Goal: Task Accomplishment & Management: Manage account settings

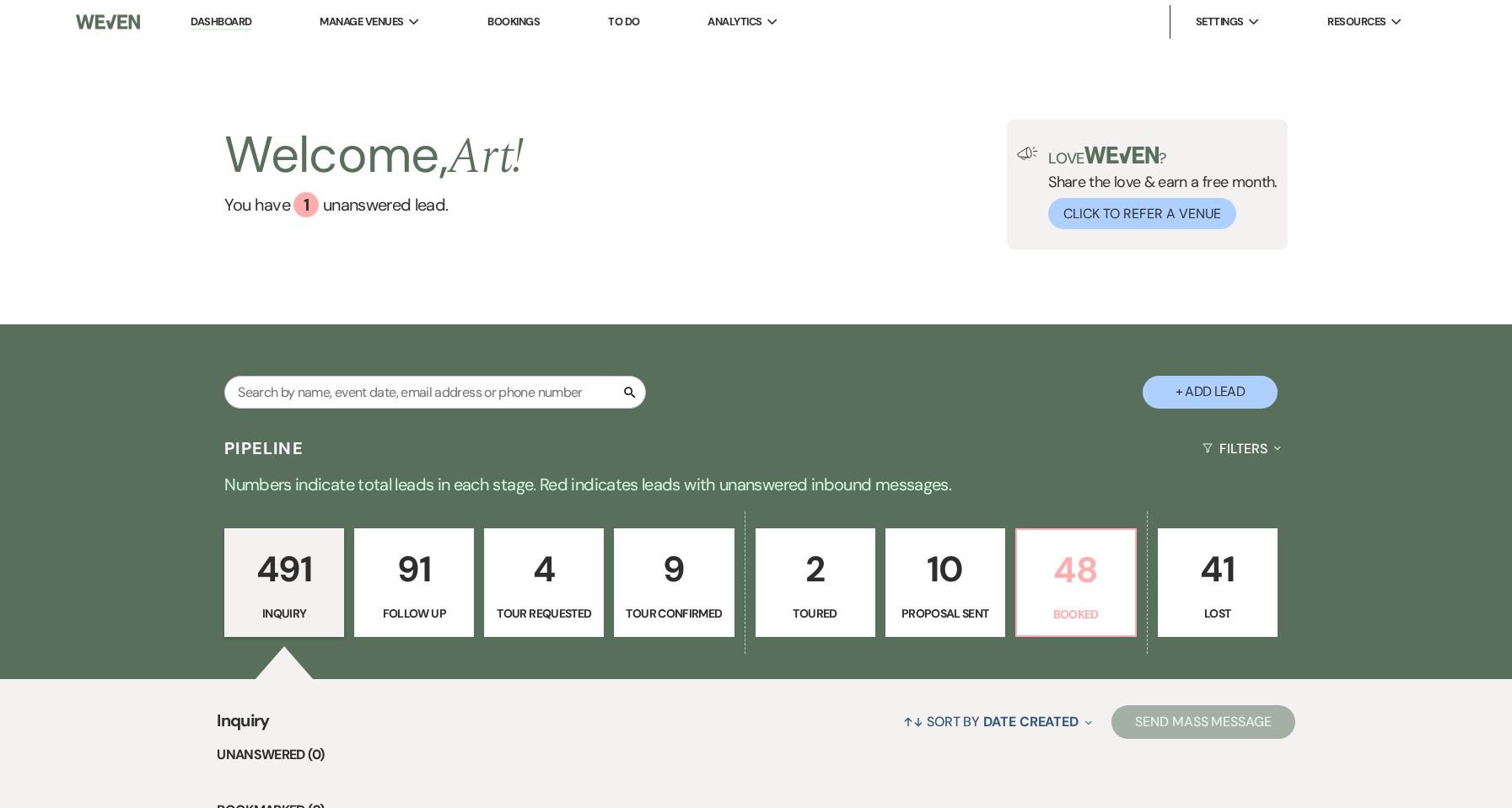
click at [1079, 596] on p "48" at bounding box center [1076, 571] width 98 height 57
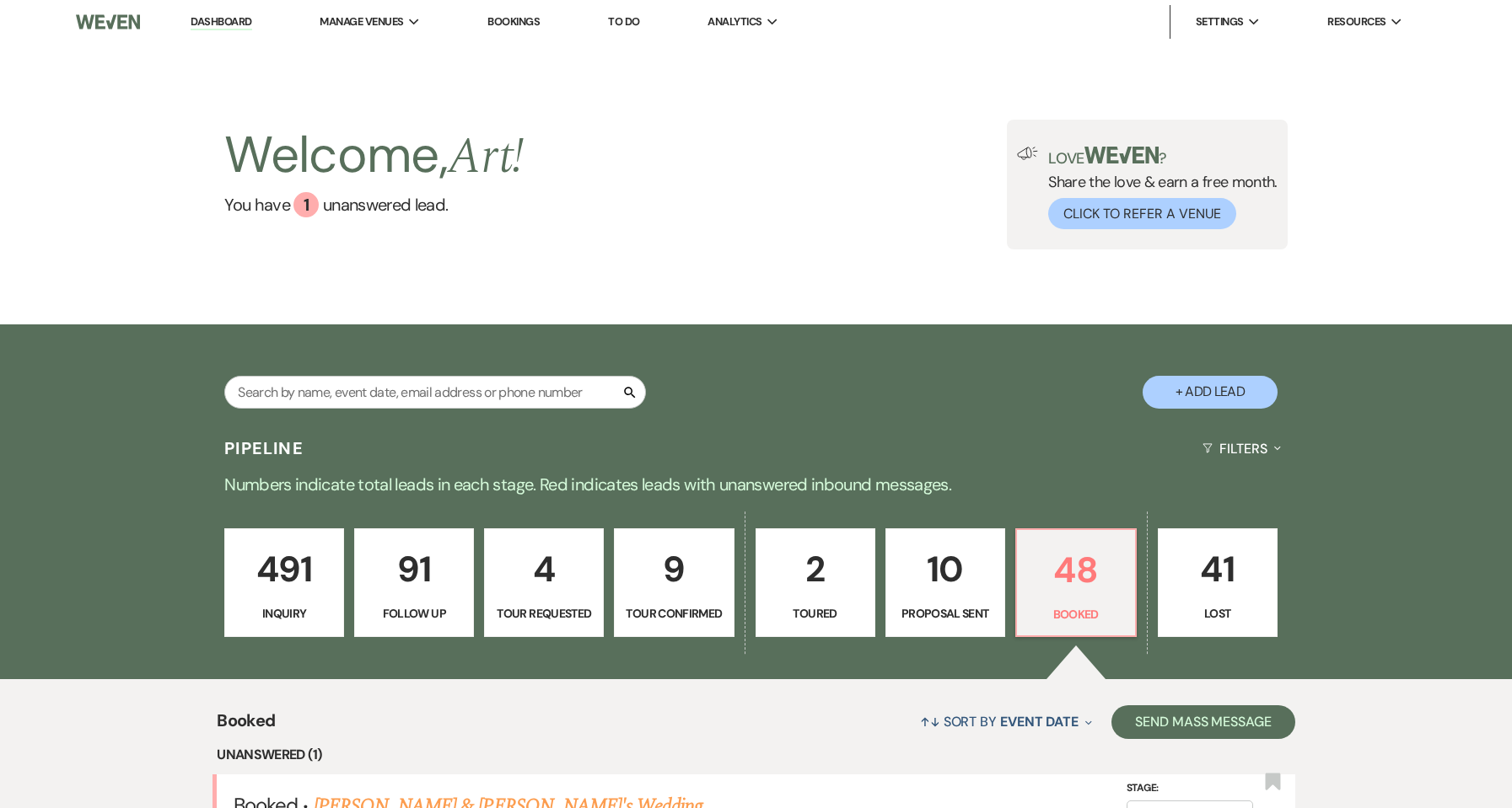
click at [978, 604] on p "Proposal Sent" at bounding box center [945, 613] width 98 height 19
select select "6"
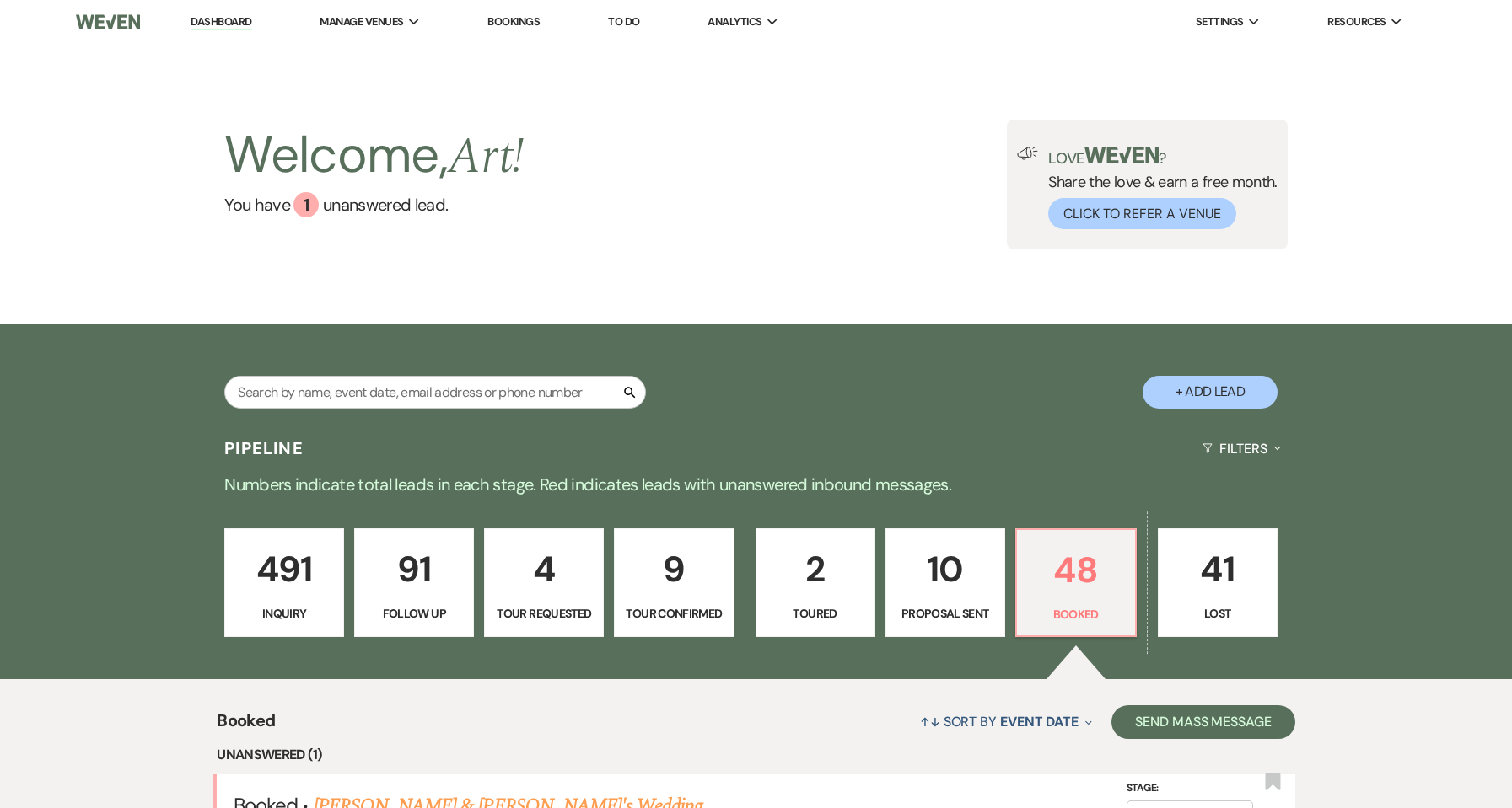
select select "6"
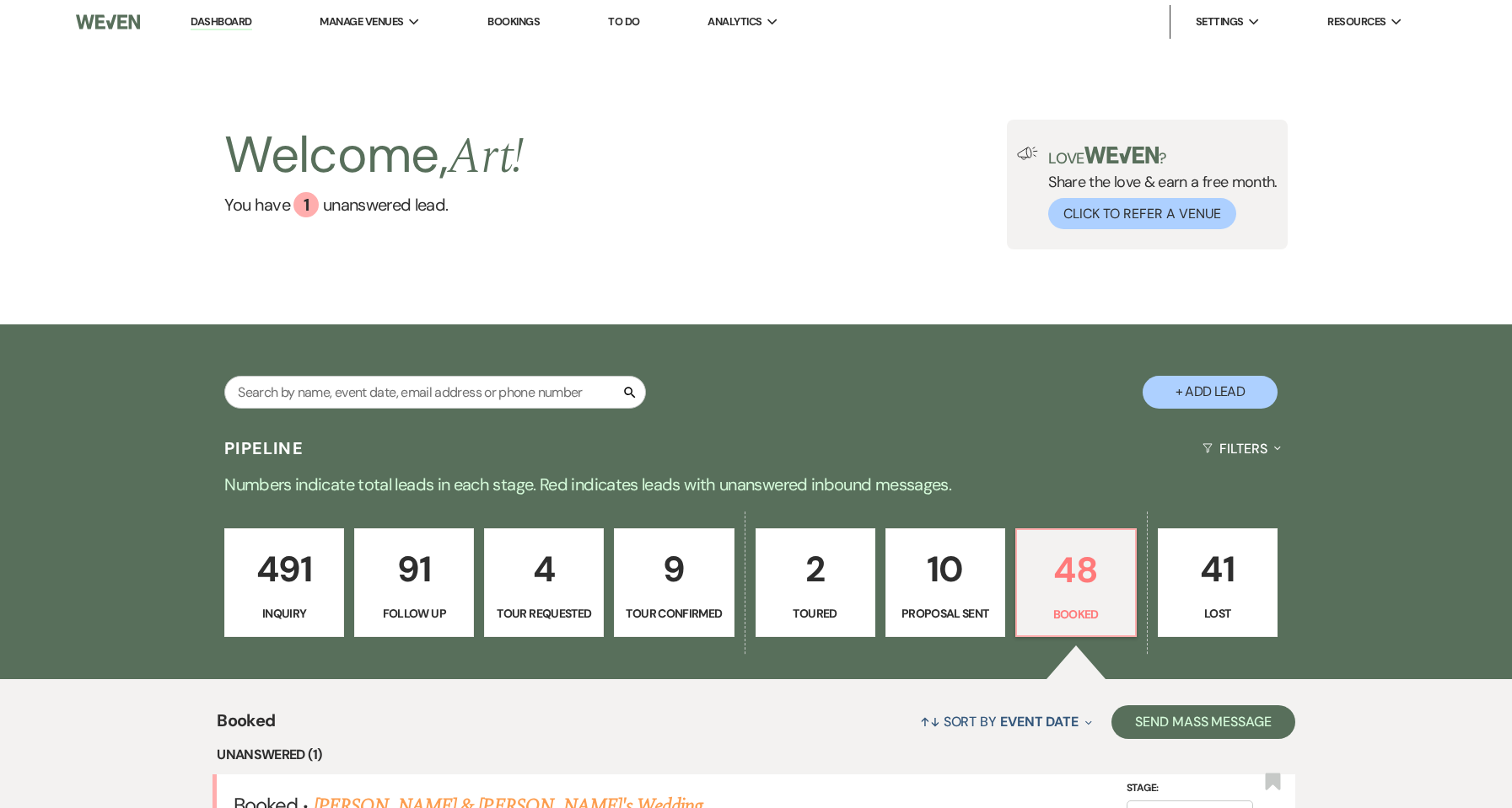
select select "6"
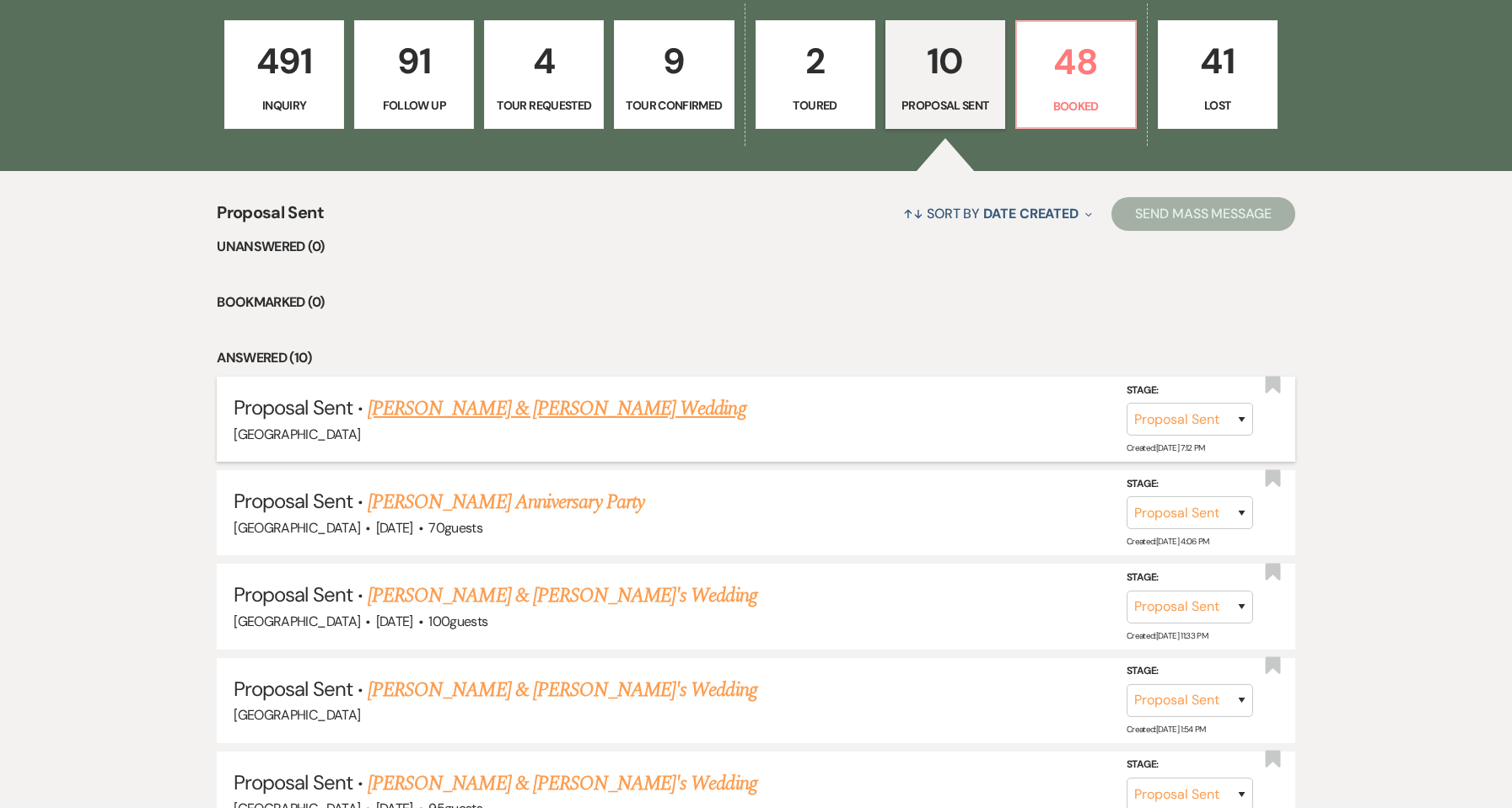
scroll to position [675, 0]
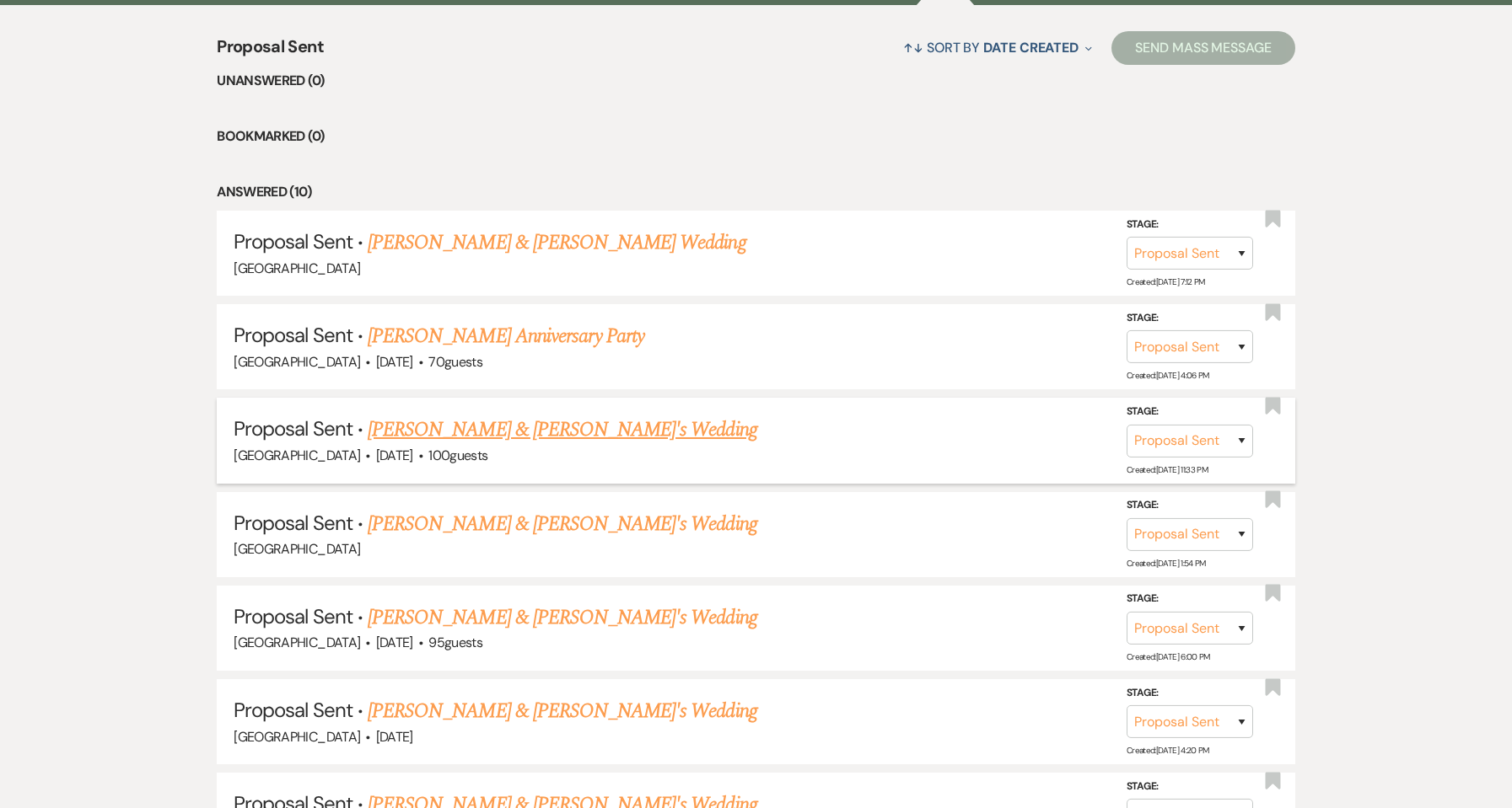
click at [487, 427] on link "[PERSON_NAME] & [PERSON_NAME]'s Wedding" at bounding box center [562, 430] width 390 height 30
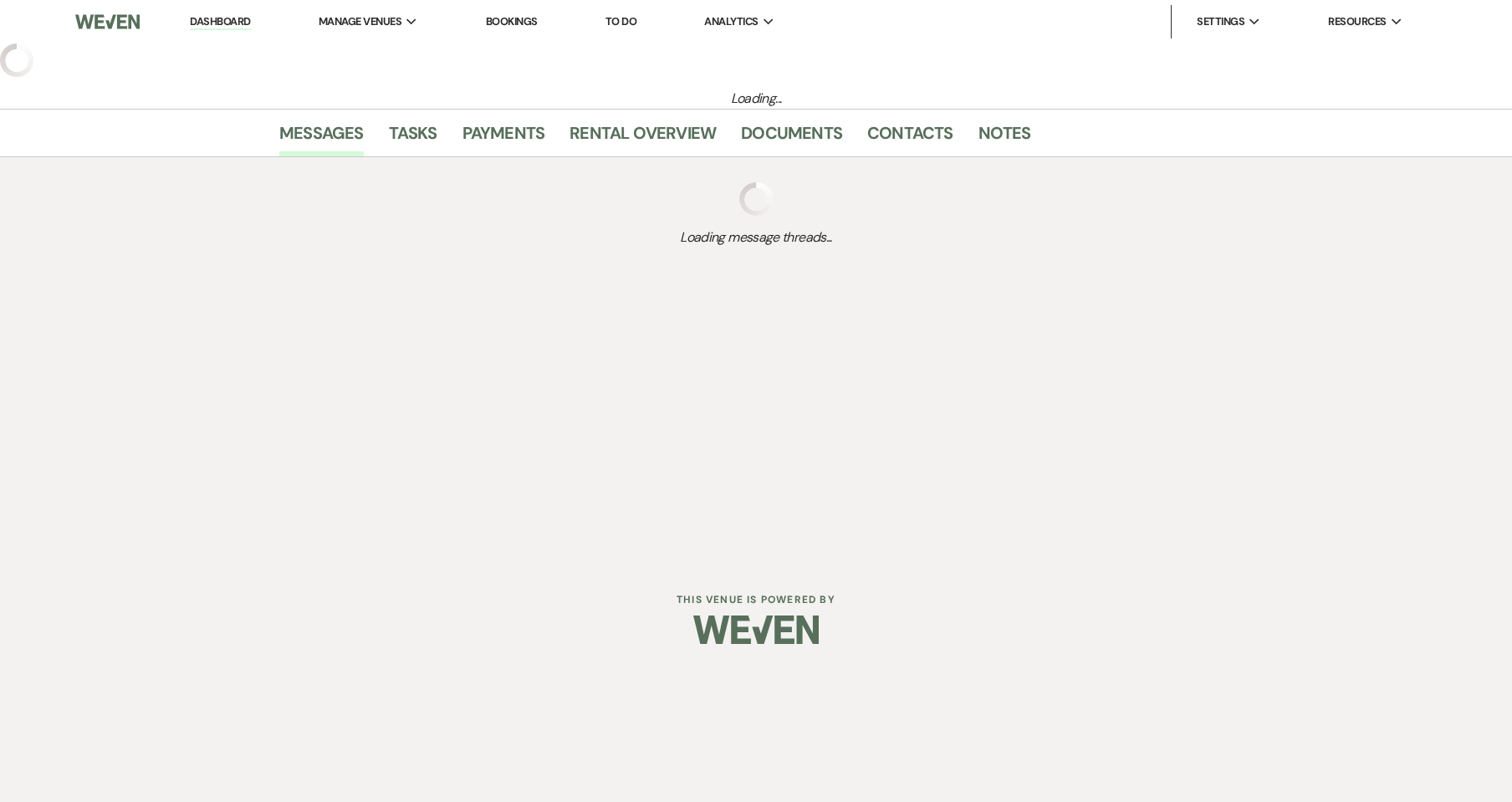
select select "6"
select select "5"
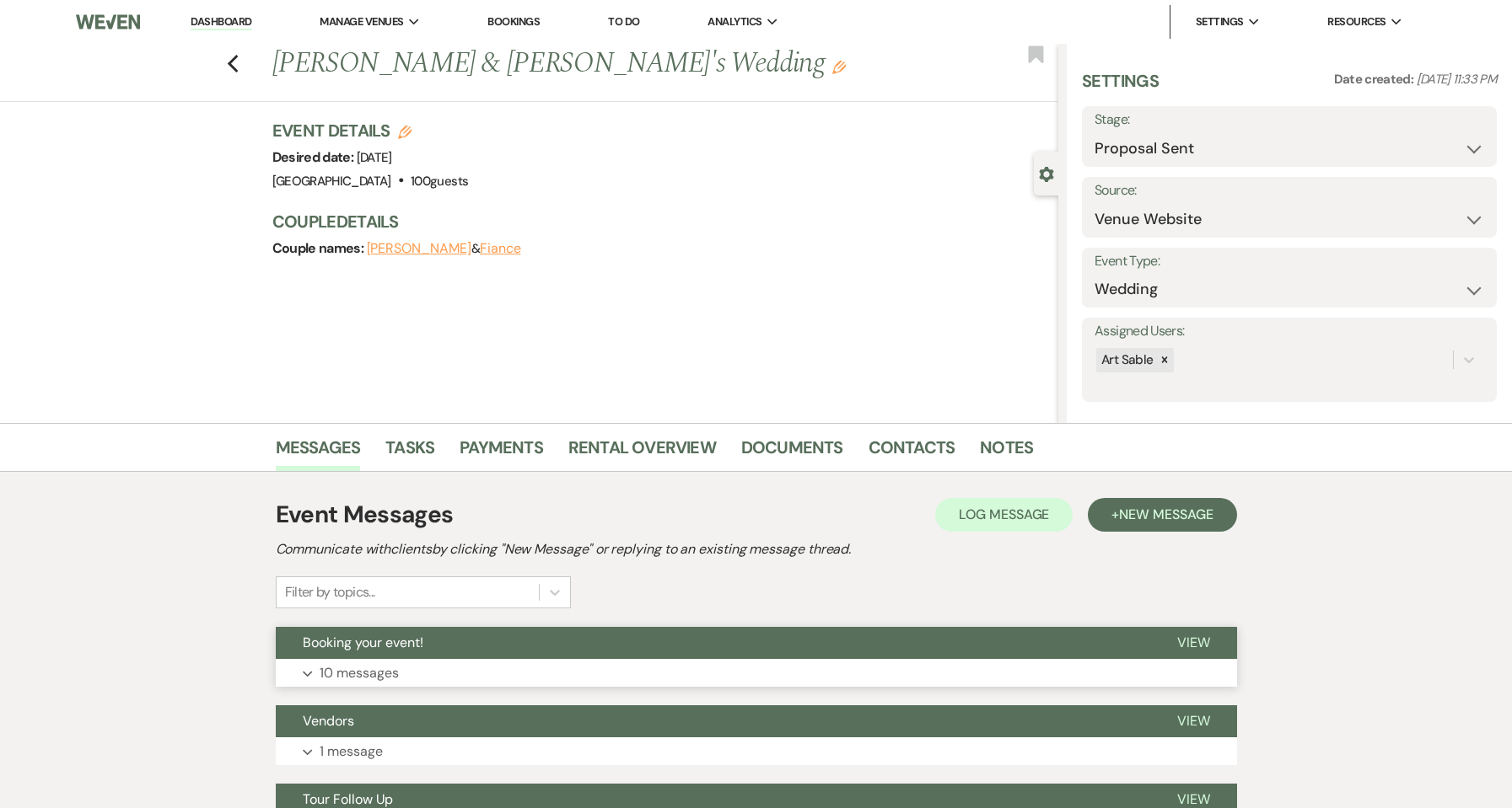
click at [483, 636] on button "Booking your event!" at bounding box center [712, 644] width 874 height 32
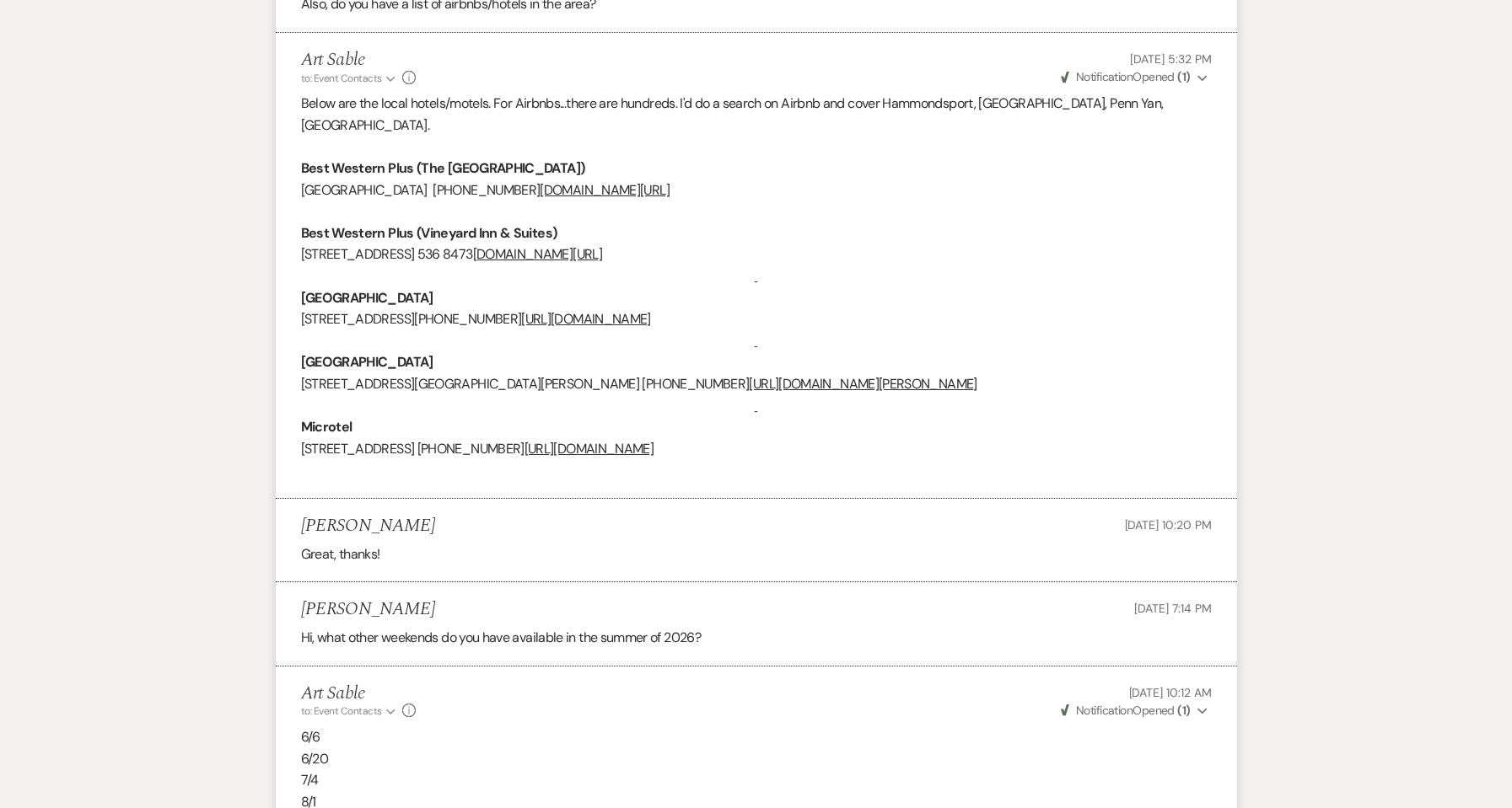
scroll to position [1012, 0]
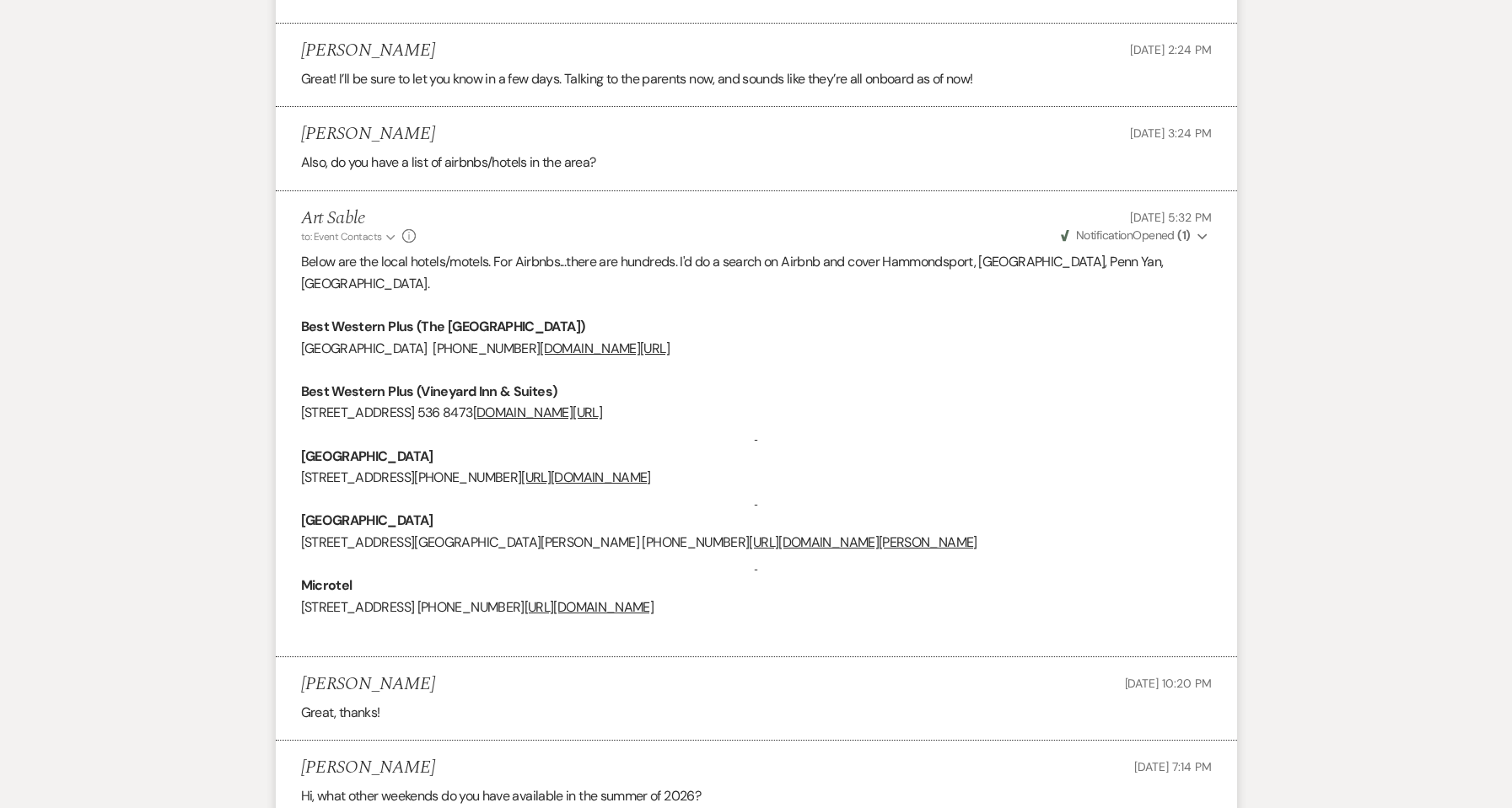
drag, startPoint x: 913, startPoint y: 595, endPoint x: 303, endPoint y: 265, distance: 693.5
click at [303, 265] on div "Below are the local hotels/motels. For Airbnbs...there are hundreds. I'd do a s…" at bounding box center [757, 445] width 911 height 388
copy div "Below are the local hotels/motels. For Airbnbs...there are hundreds. I'd do a s…"
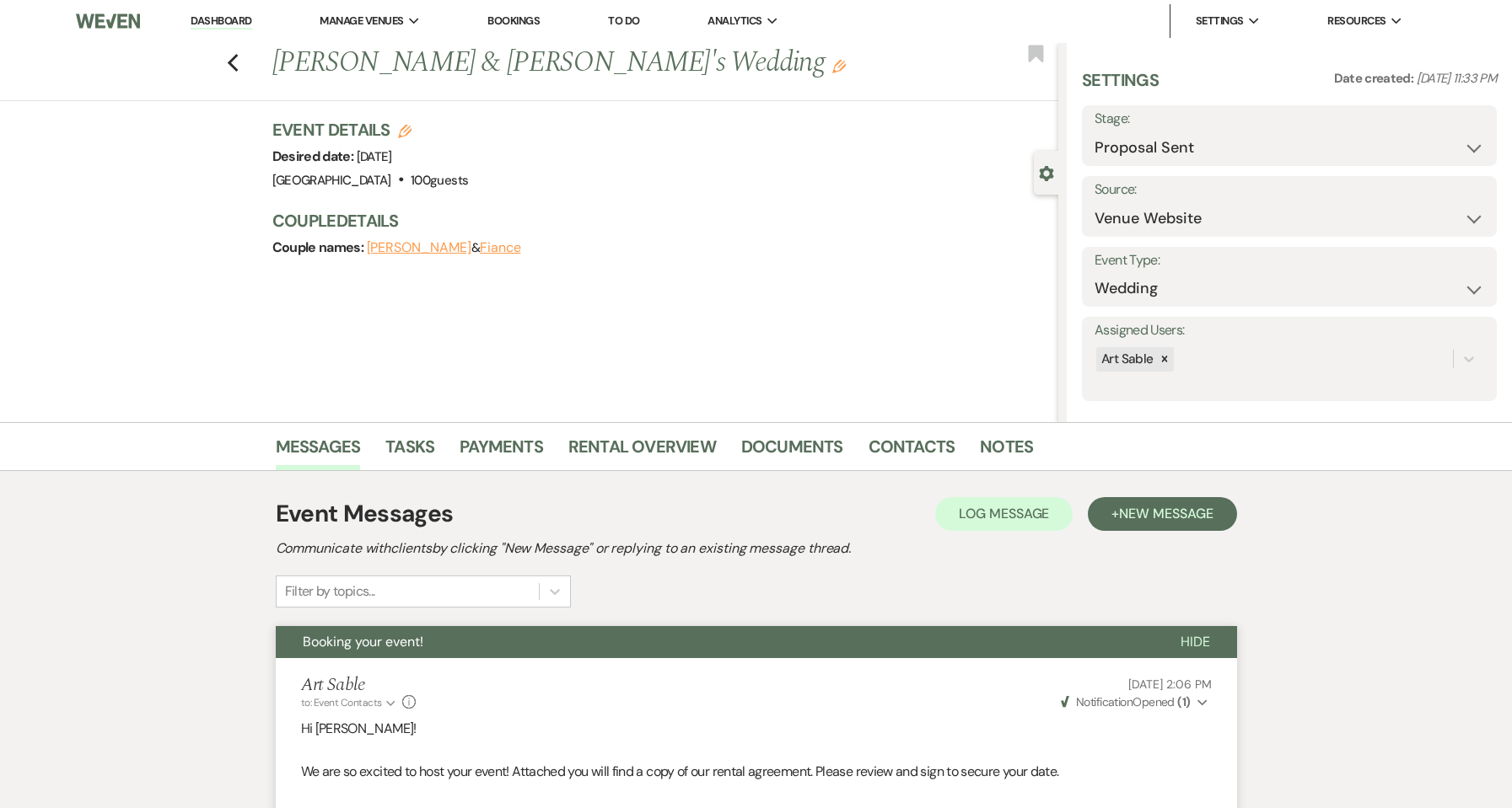
scroll to position [0, 0]
click at [237, 60] on use "button" at bounding box center [232, 64] width 11 height 19
select select "6"
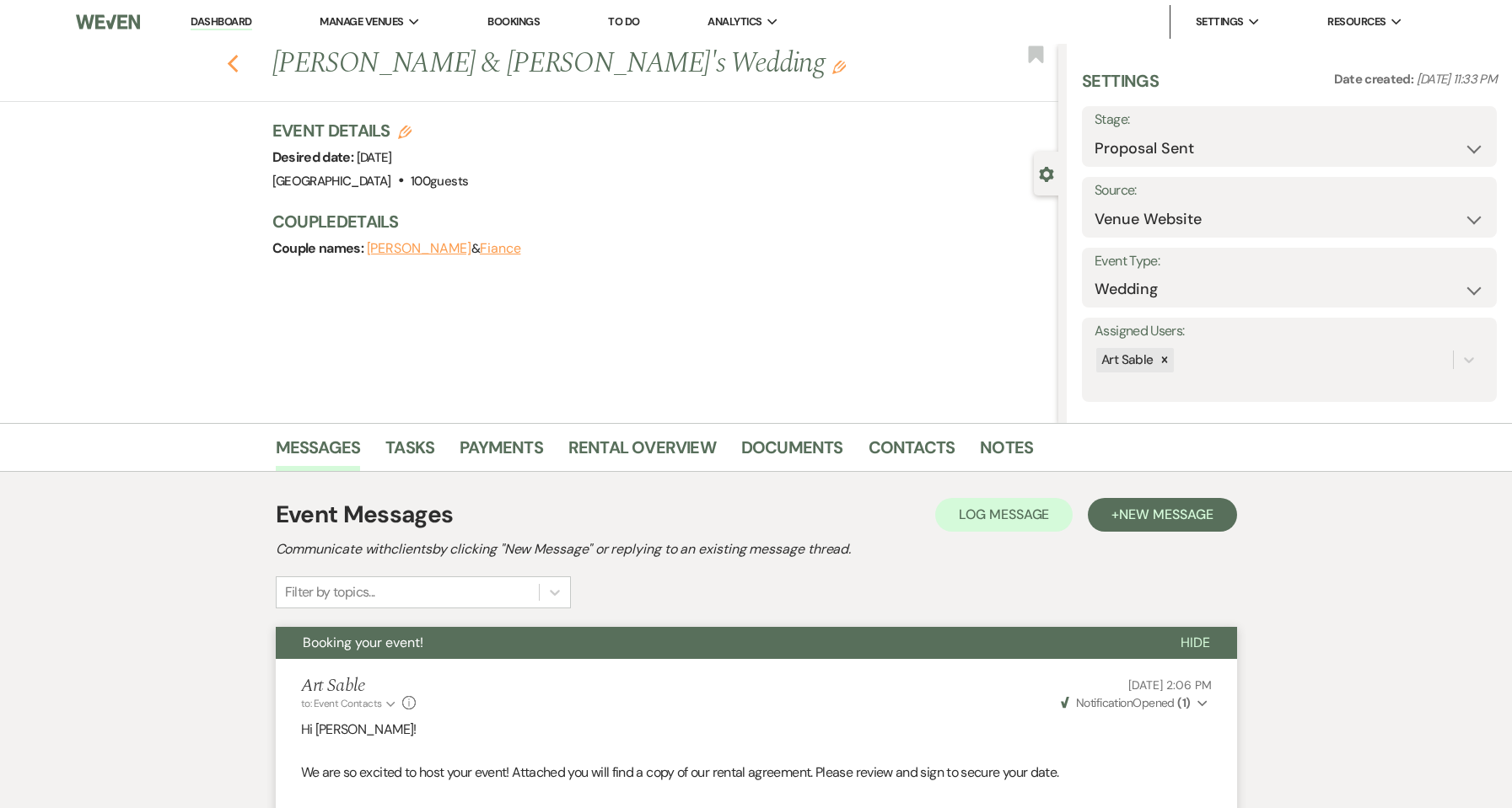
select select "6"
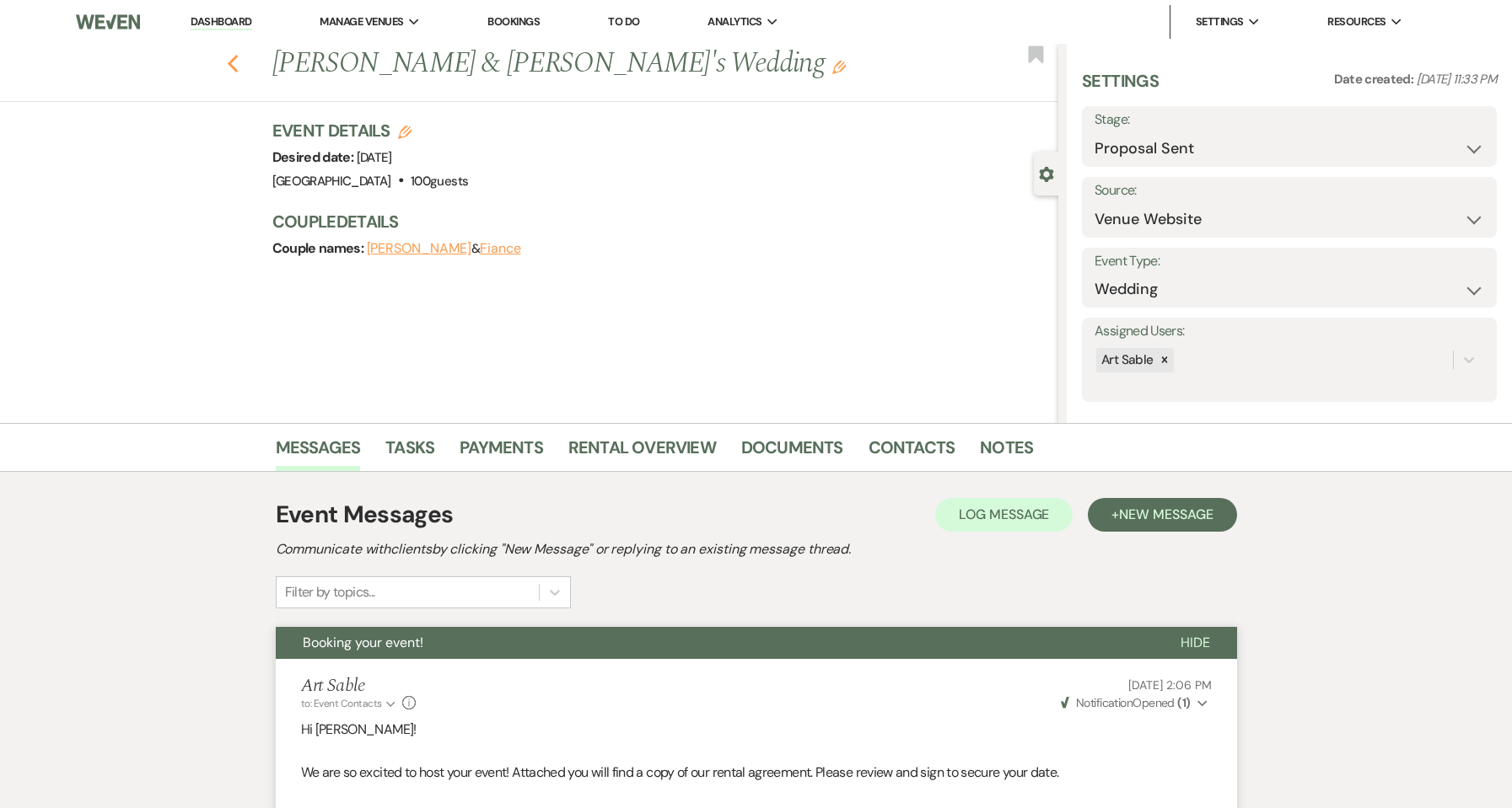
select select "6"
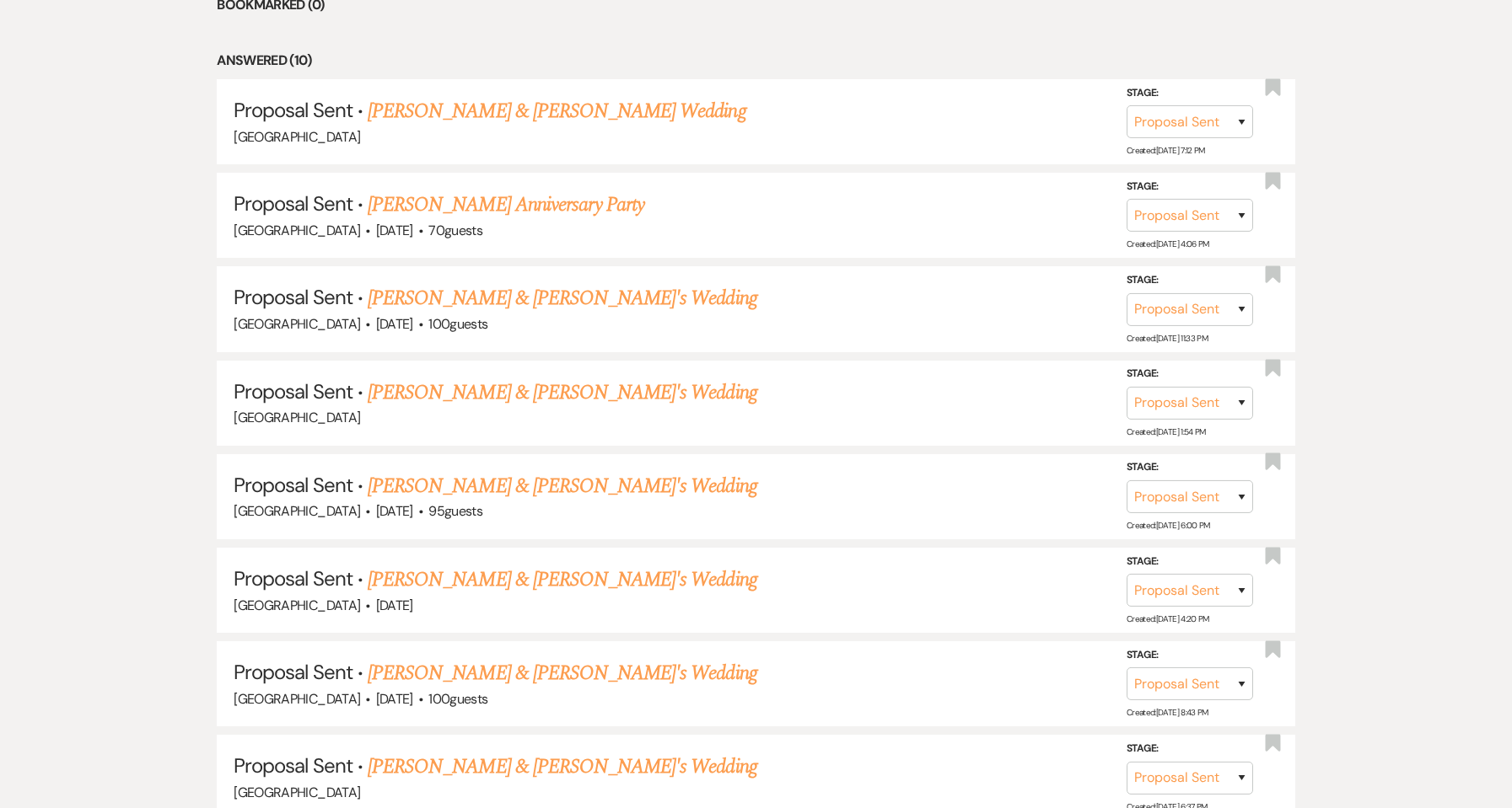
scroll to position [468, 0]
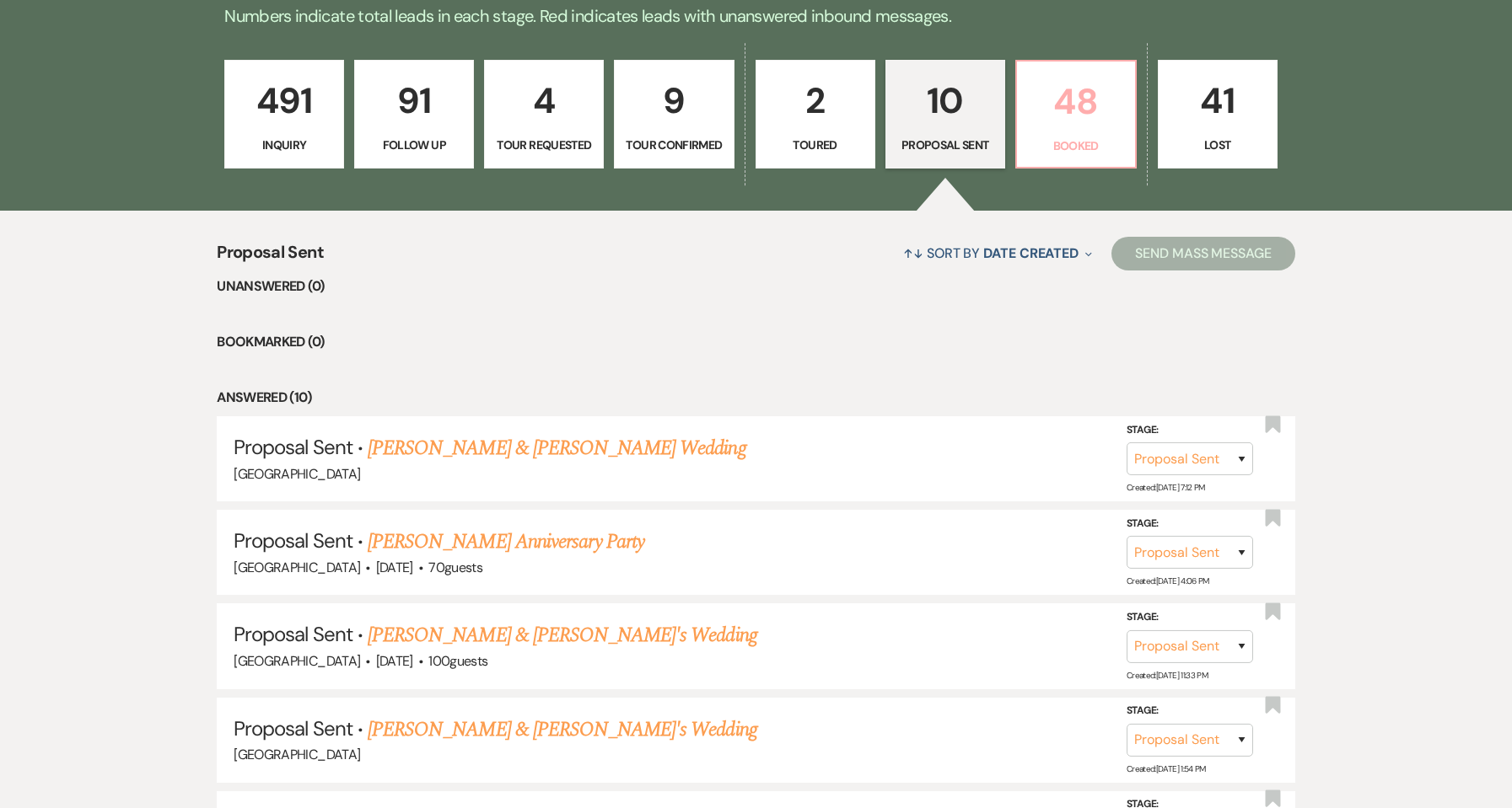
click at [1111, 137] on p "Booked" at bounding box center [1076, 146] width 98 height 19
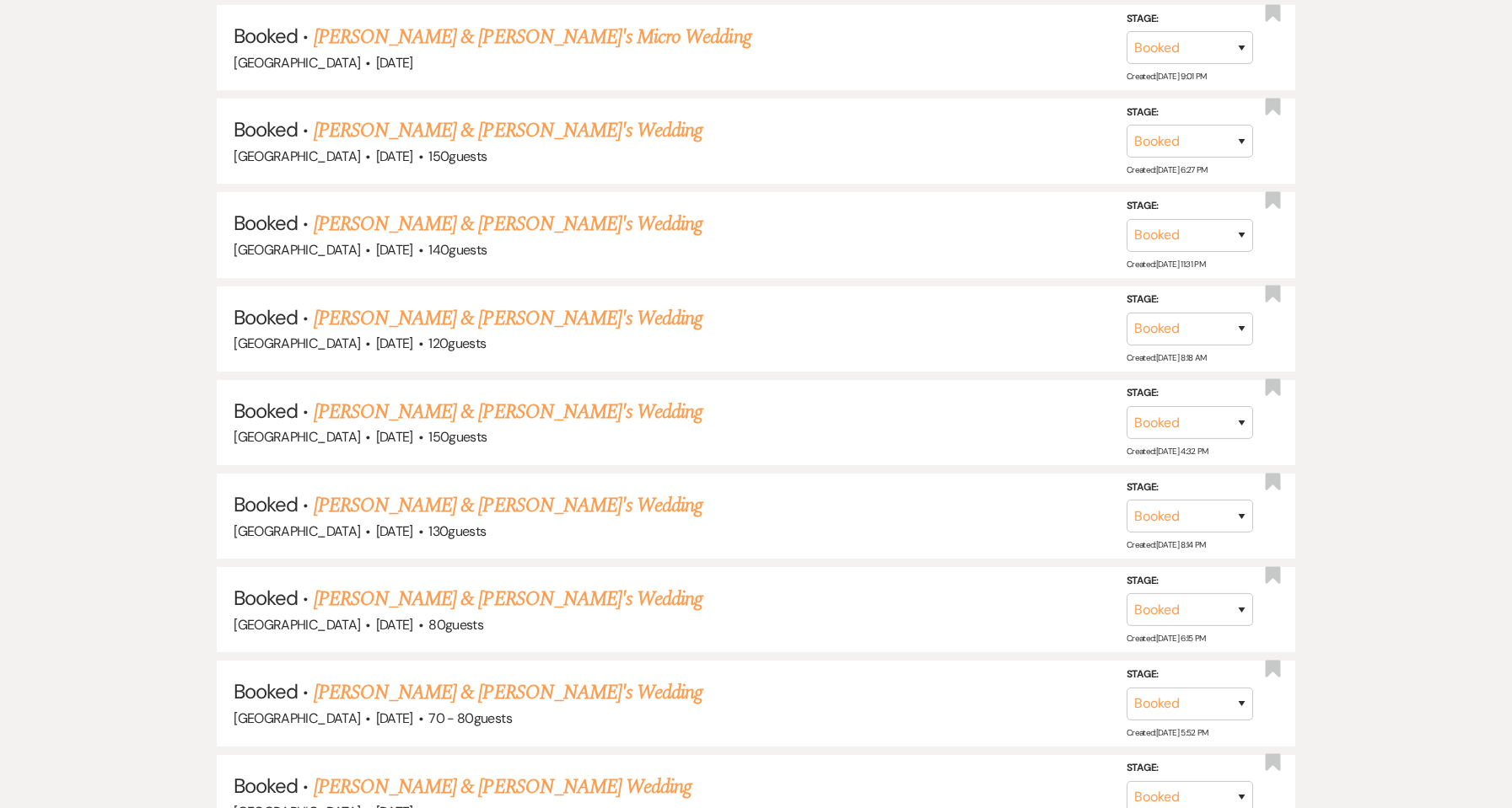
scroll to position [2604, 0]
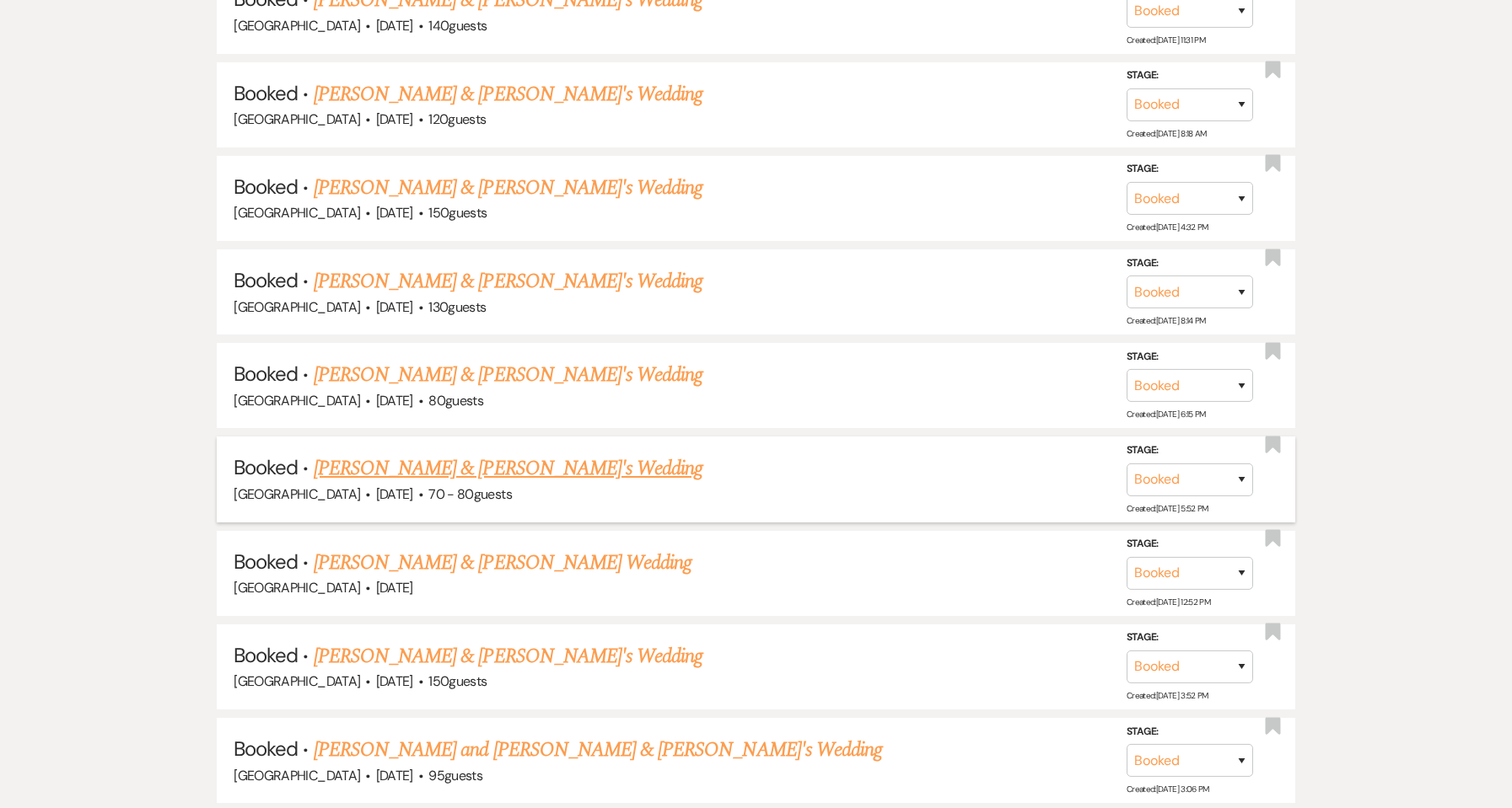
click at [531, 468] on link "[PERSON_NAME] & [PERSON_NAME]'s Wedding" at bounding box center [509, 468] width 390 height 30
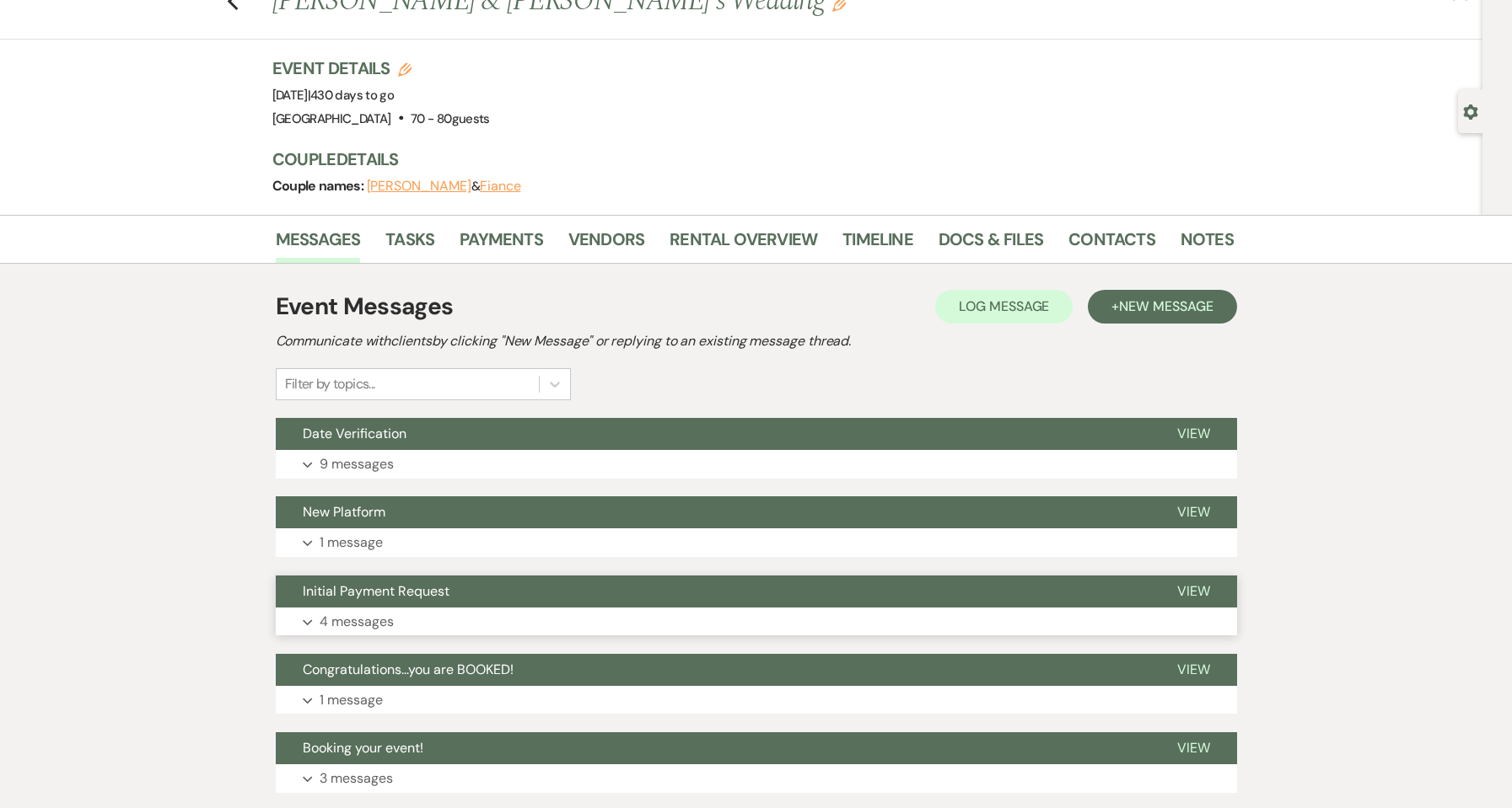
scroll to position [112, 0]
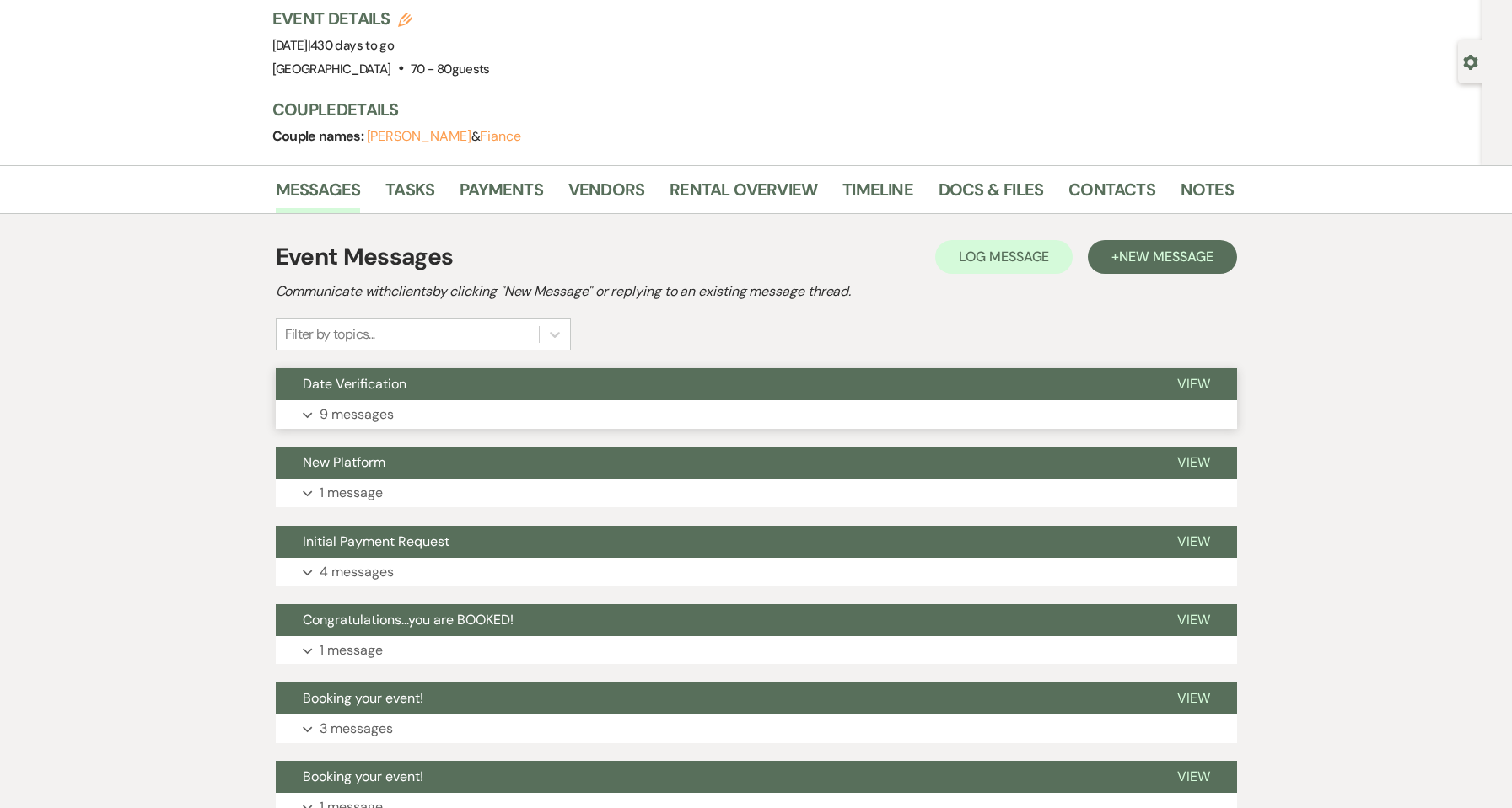
click at [471, 420] on button "Expand 9 messages" at bounding box center [756, 414] width 961 height 28
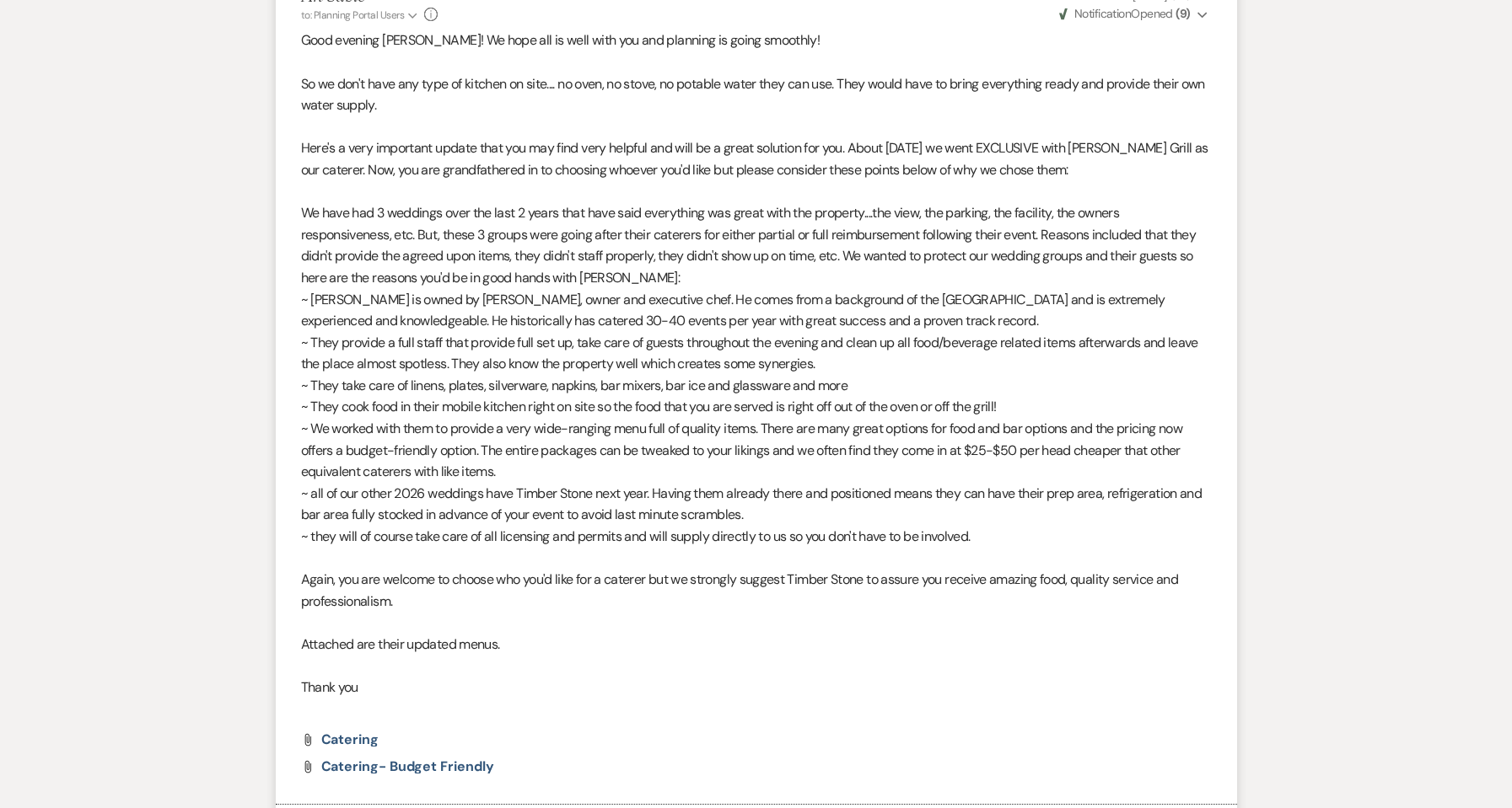
scroll to position [1124, 0]
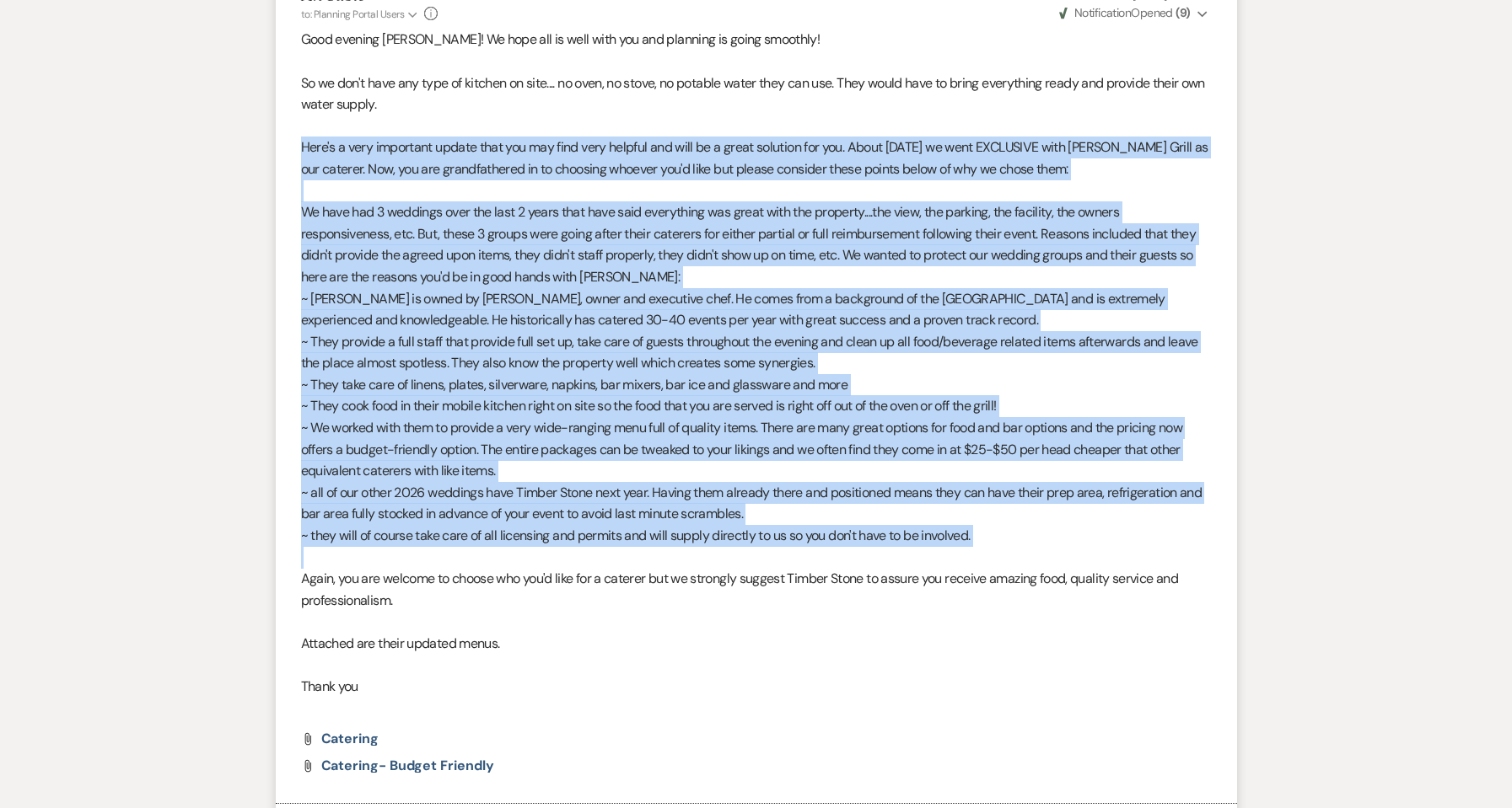
drag, startPoint x: 302, startPoint y: 146, endPoint x: 986, endPoint y: 549, distance: 793.9
click at [986, 549] on div "Good evening [PERSON_NAME]! We hope all is well with you and planning is going …" at bounding box center [757, 373] width 911 height 691
copy div "Here's a very important update that you may find very helpful and will be a gre…"
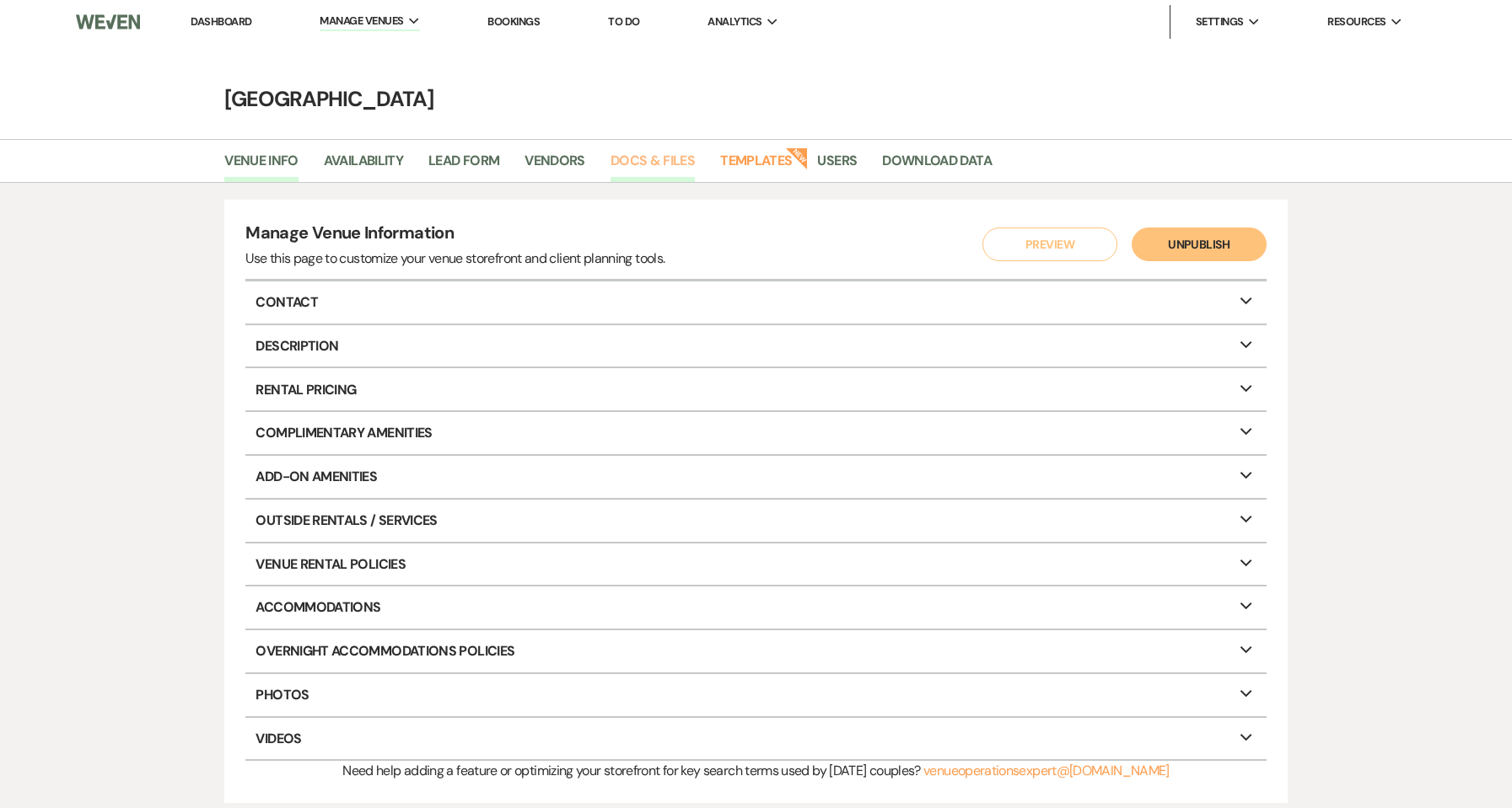
click at [670, 157] on link "Docs & Files" at bounding box center [653, 166] width 84 height 32
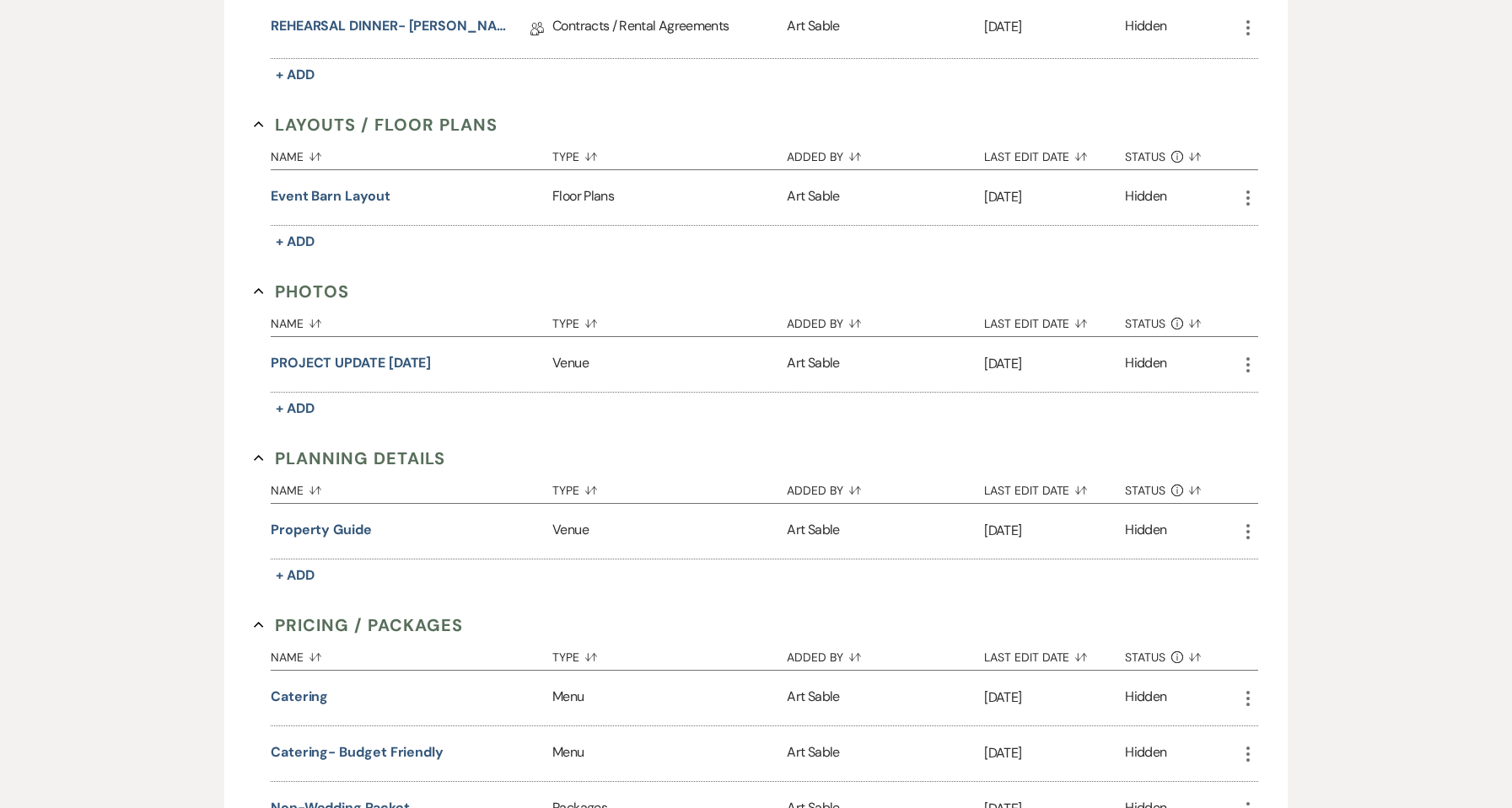
scroll to position [1348, 0]
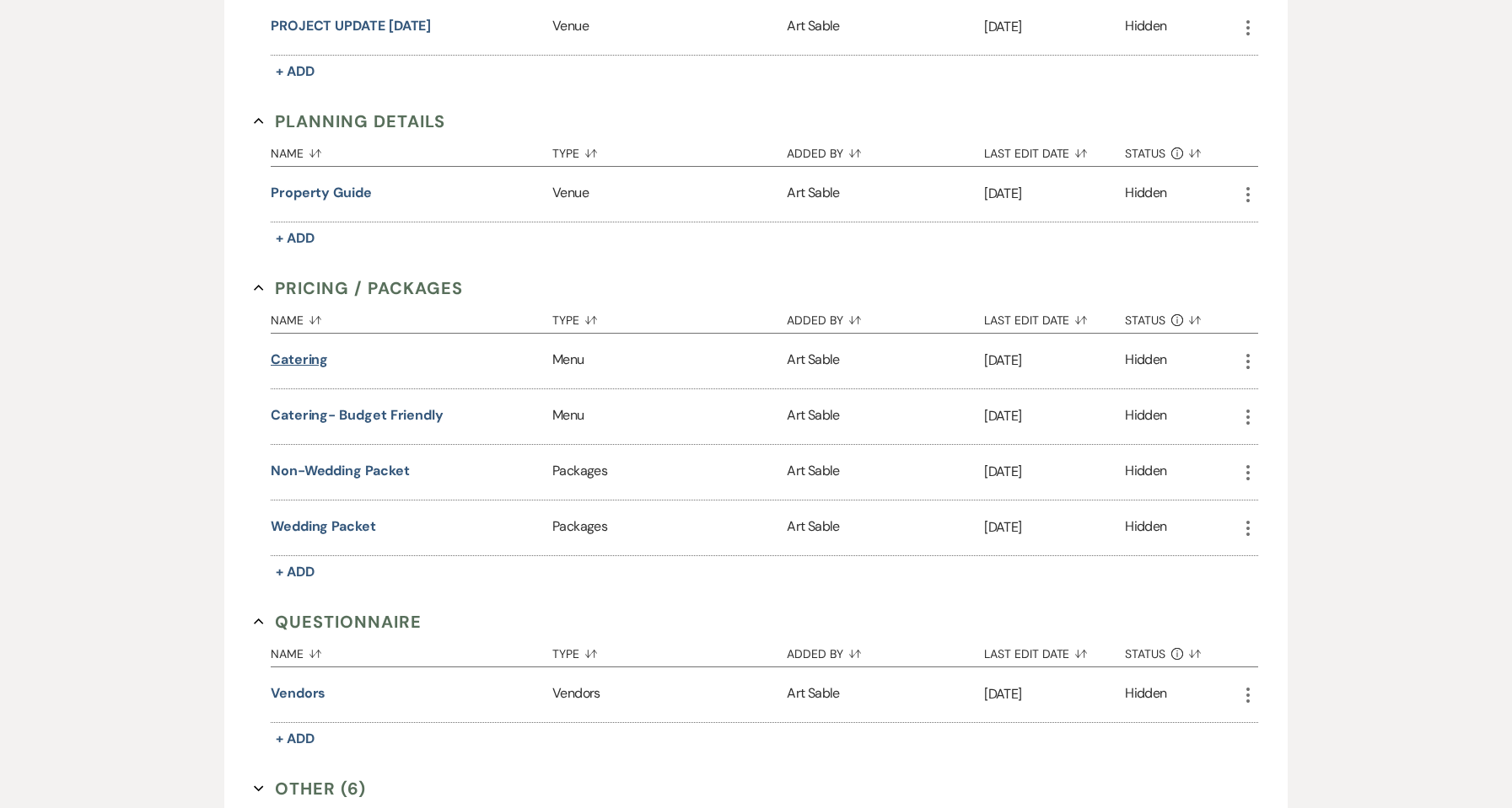
click at [299, 362] on button "Catering" at bounding box center [299, 360] width 57 height 20
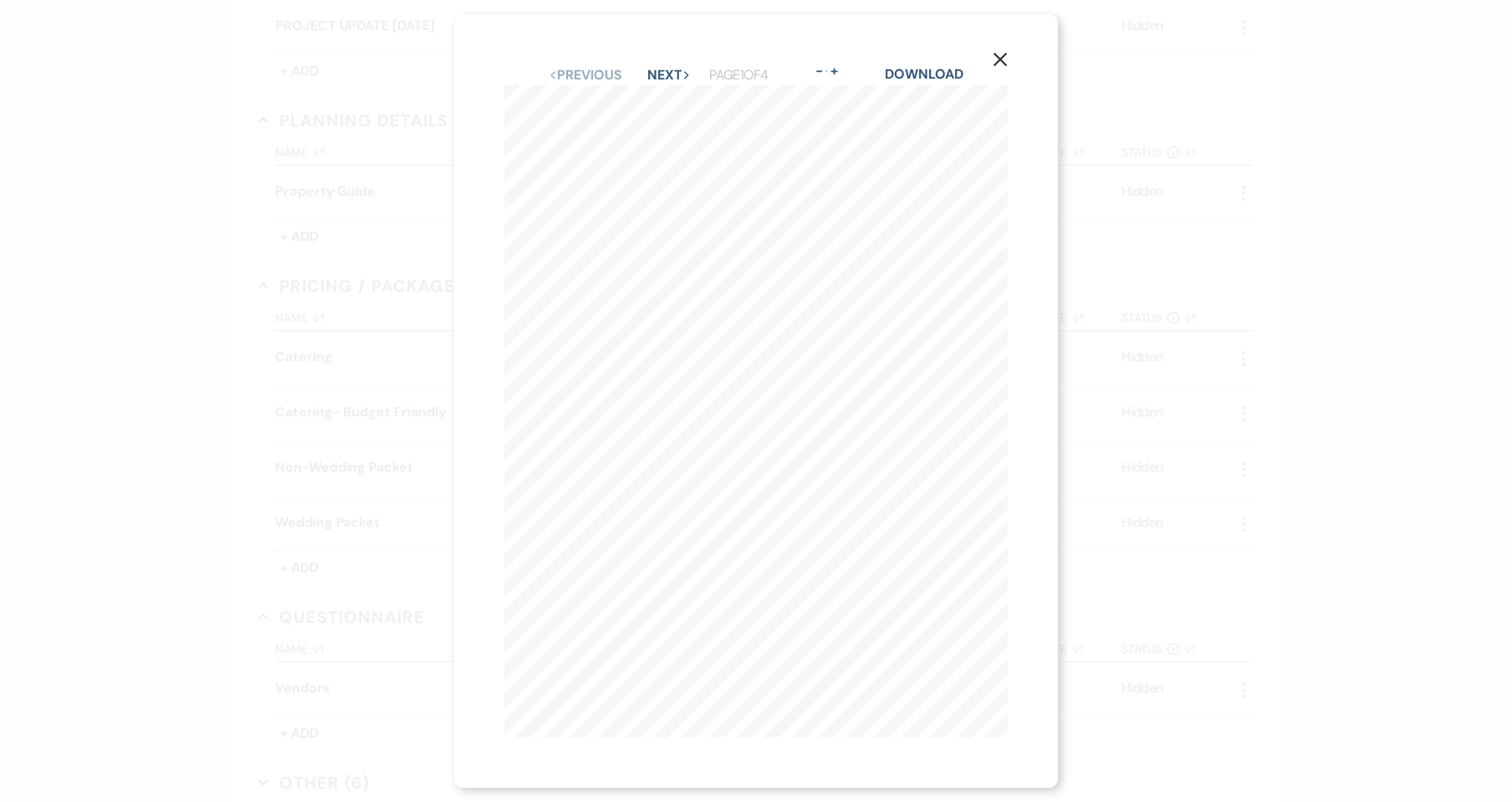
click at [1097, 411] on div "X Previous Previous Next Next Page 1 of 4 - Zoom + Download Food Packages are p…" at bounding box center [756, 401] width 1512 height 802
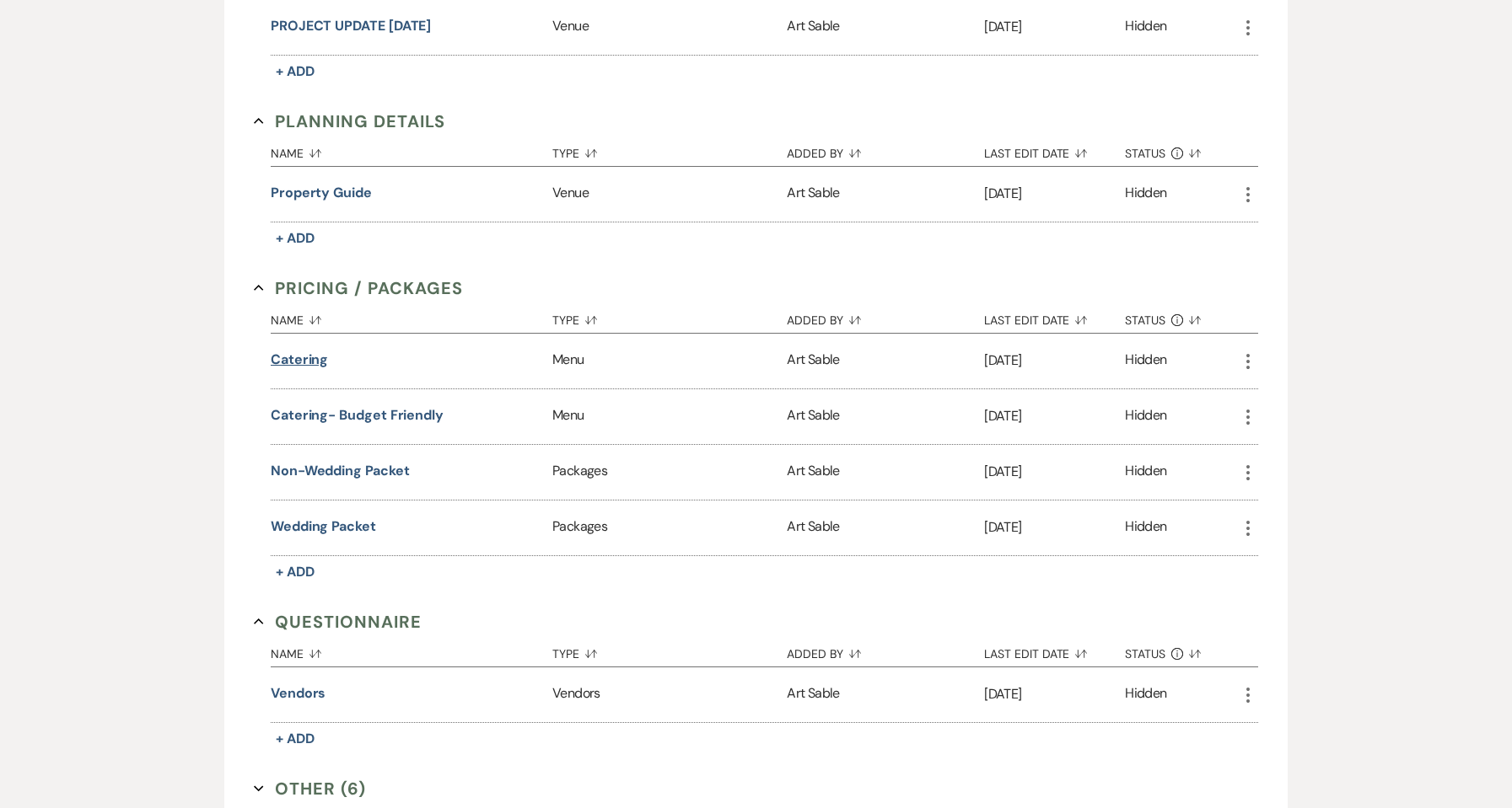
click at [292, 362] on button "Catering" at bounding box center [299, 360] width 57 height 20
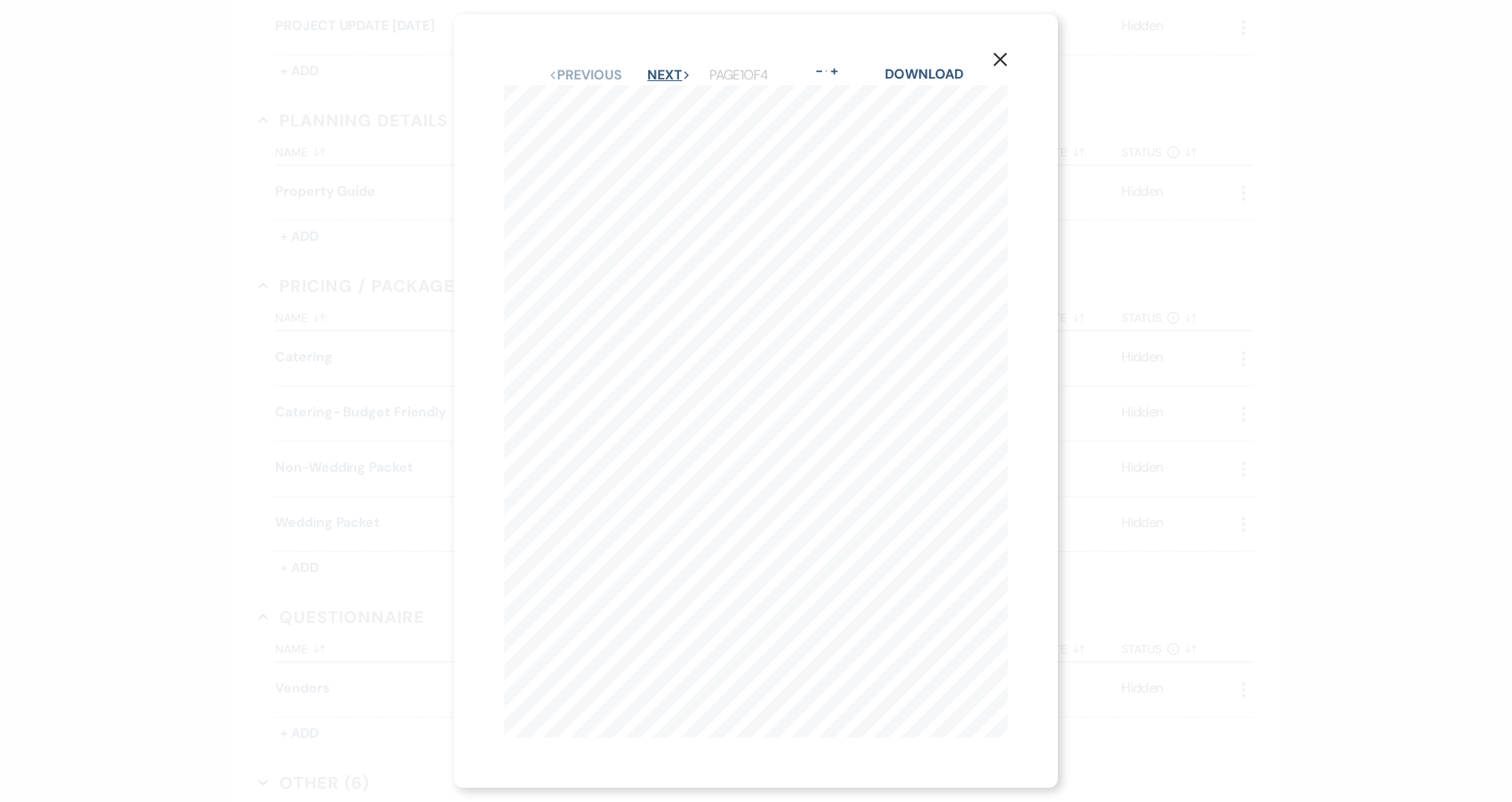
click at [681, 70] on button "Next Next" at bounding box center [669, 75] width 43 height 13
click at [673, 70] on button "Next Next" at bounding box center [668, 75] width 43 height 13
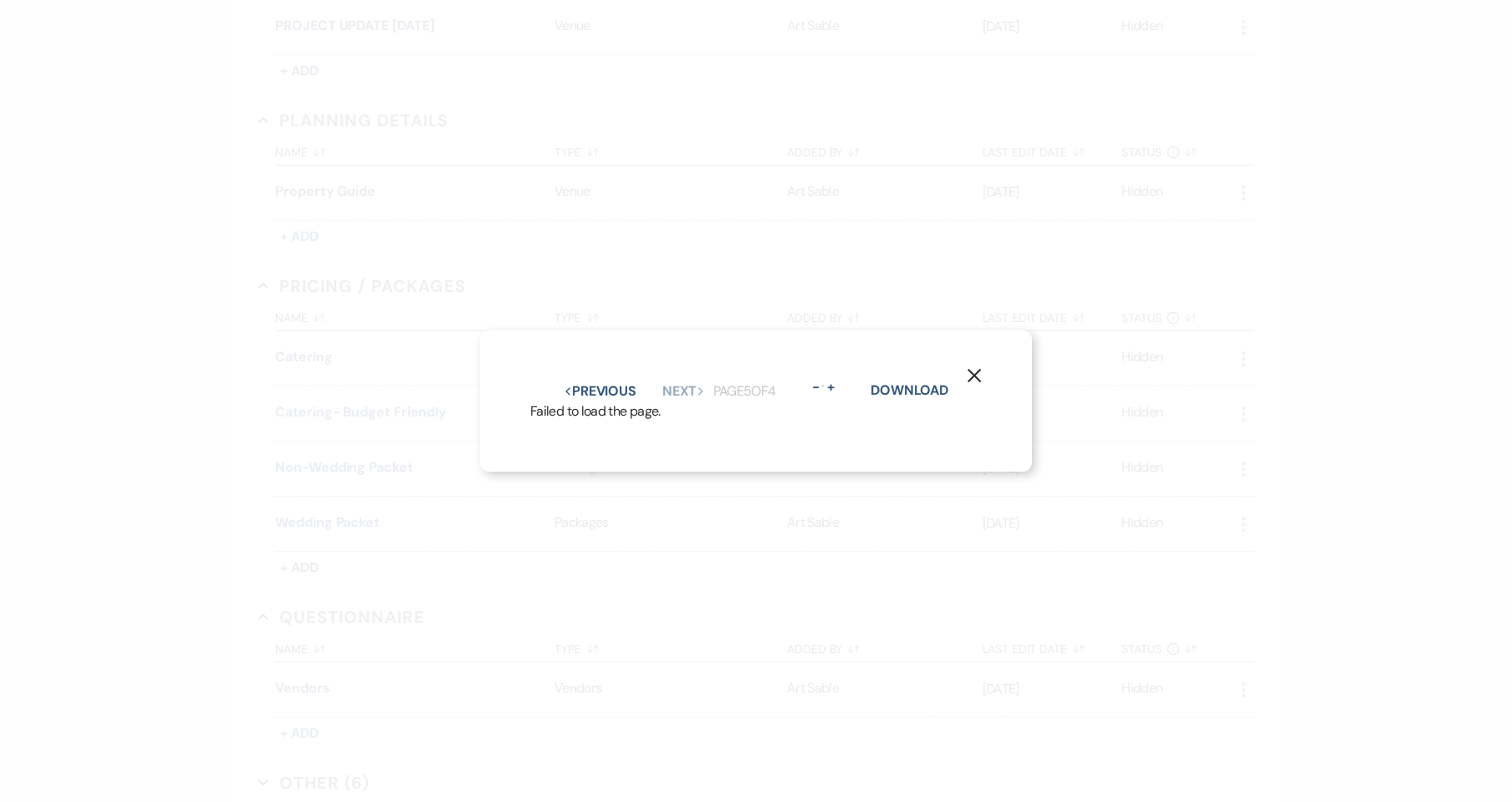
click at [977, 361] on button "X" at bounding box center [974, 375] width 25 height 29
